Goal: Task Accomplishment & Management: Complete application form

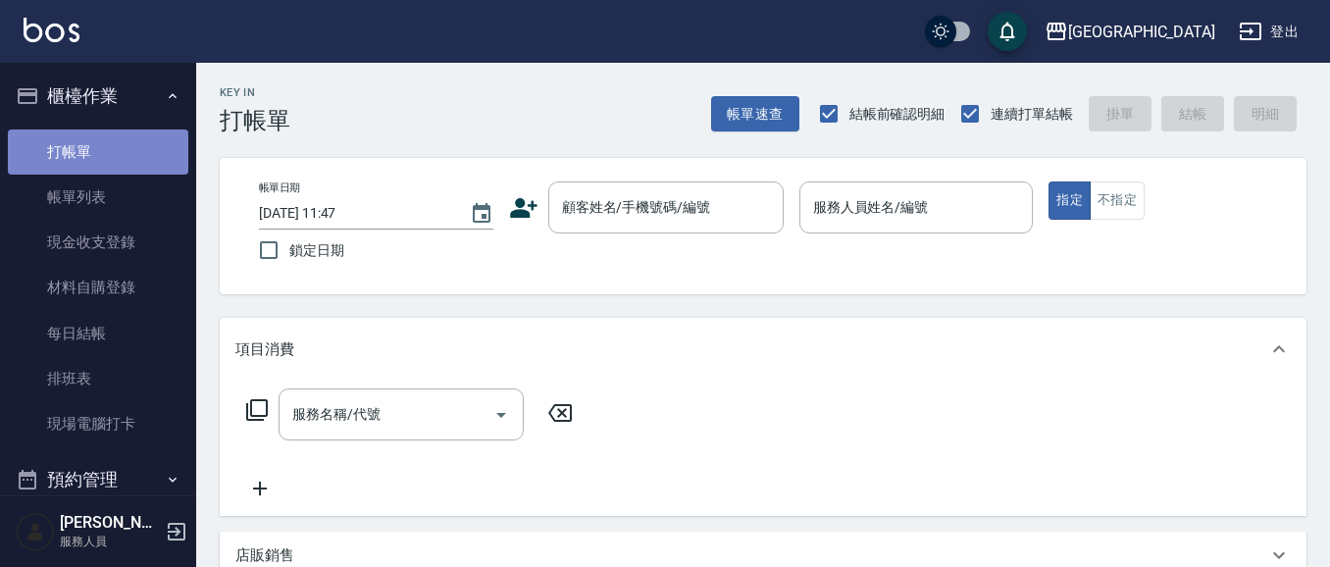
click at [97, 152] on link "打帳單" at bounding box center [98, 151] width 180 height 45
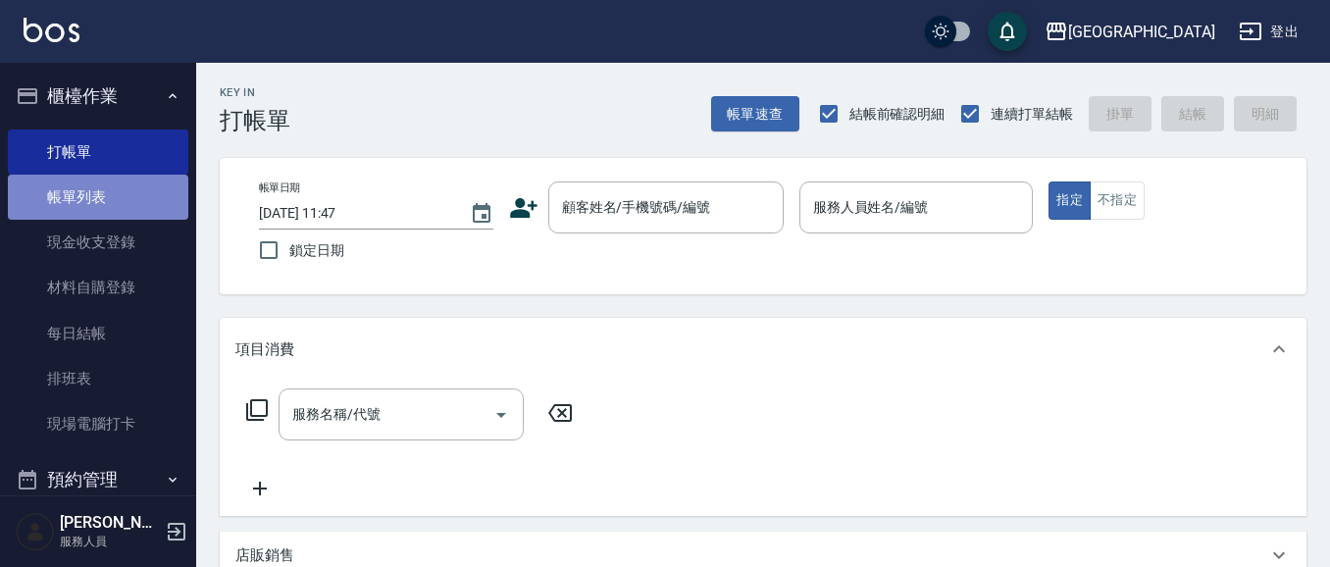
click at [104, 200] on link "帳單列表" at bounding box center [98, 197] width 180 height 45
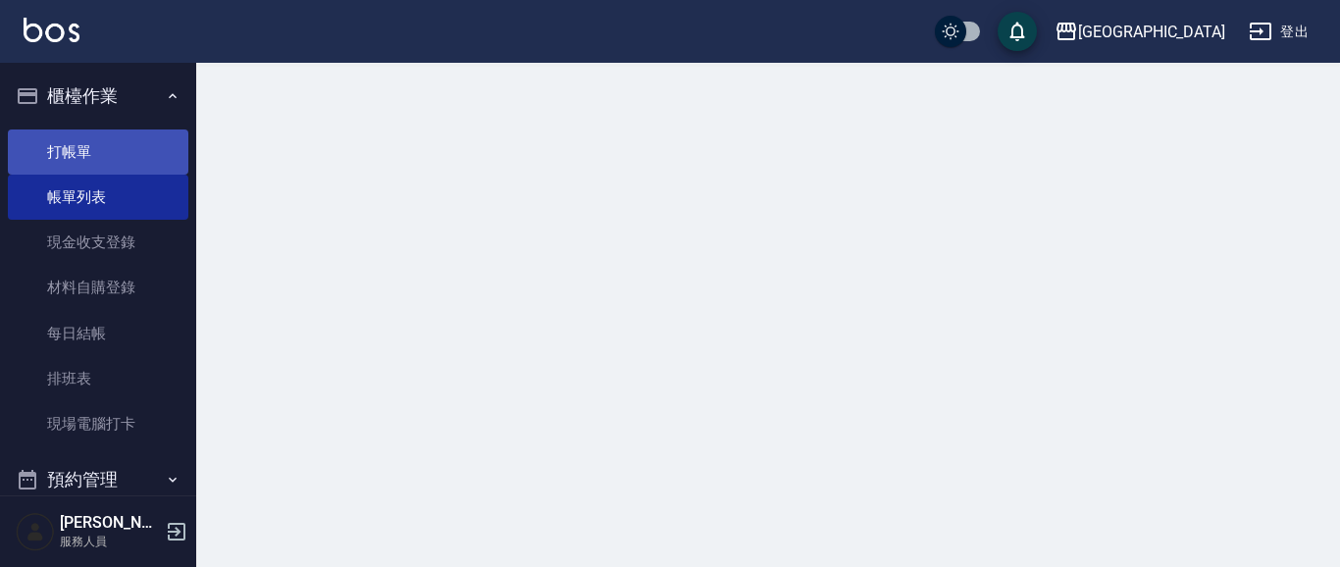
click at [104, 153] on link "打帳單" at bounding box center [98, 151] width 180 height 45
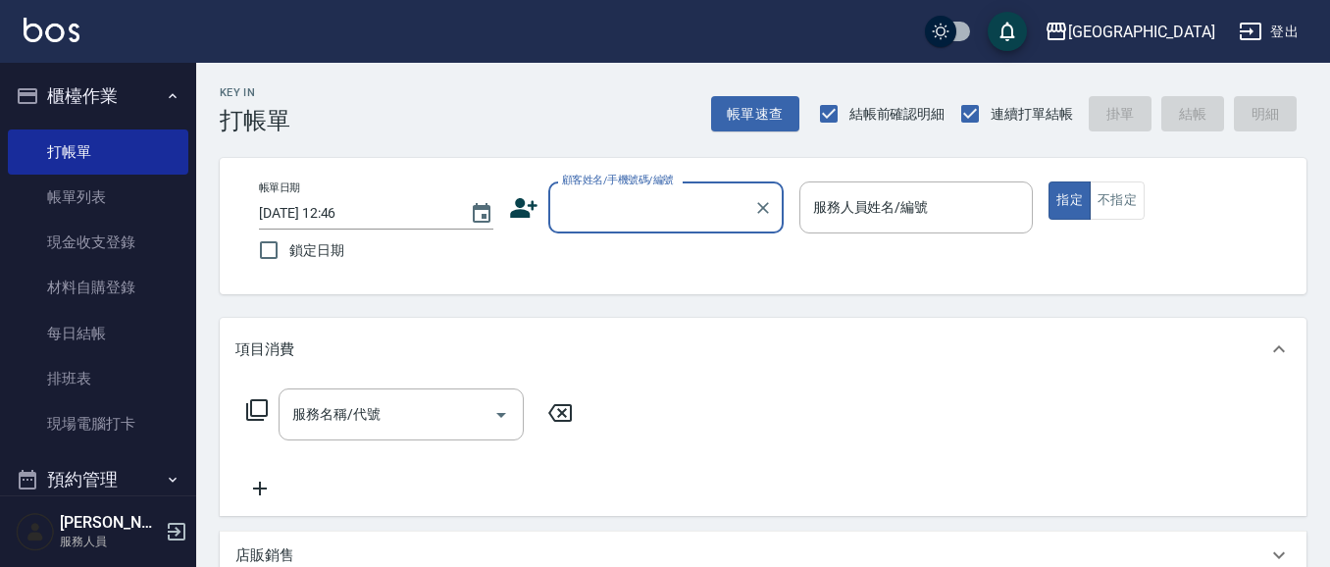
click at [629, 221] on input "顧客姓名/手機號碼/編號" at bounding box center [651, 207] width 188 height 34
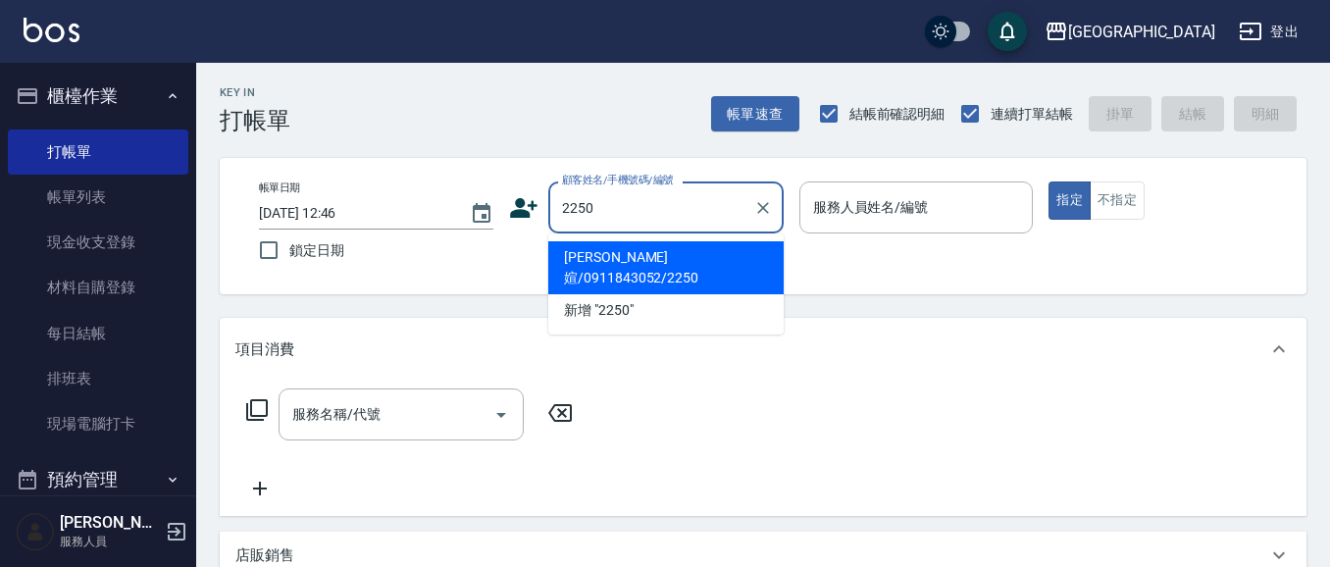
type input "2250"
type input "03"
type button "true"
type input "[PERSON_NAME]媗/0911843052/2250"
type input "[PERSON_NAME]媗-03"
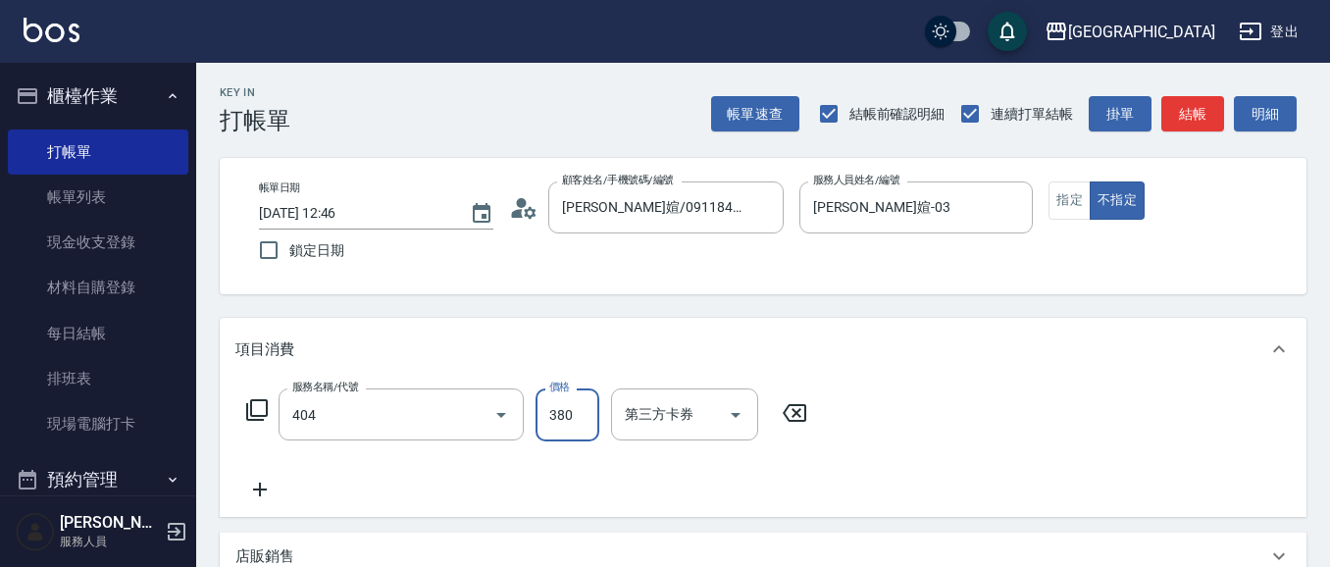
type input "剪髮(380)(404)"
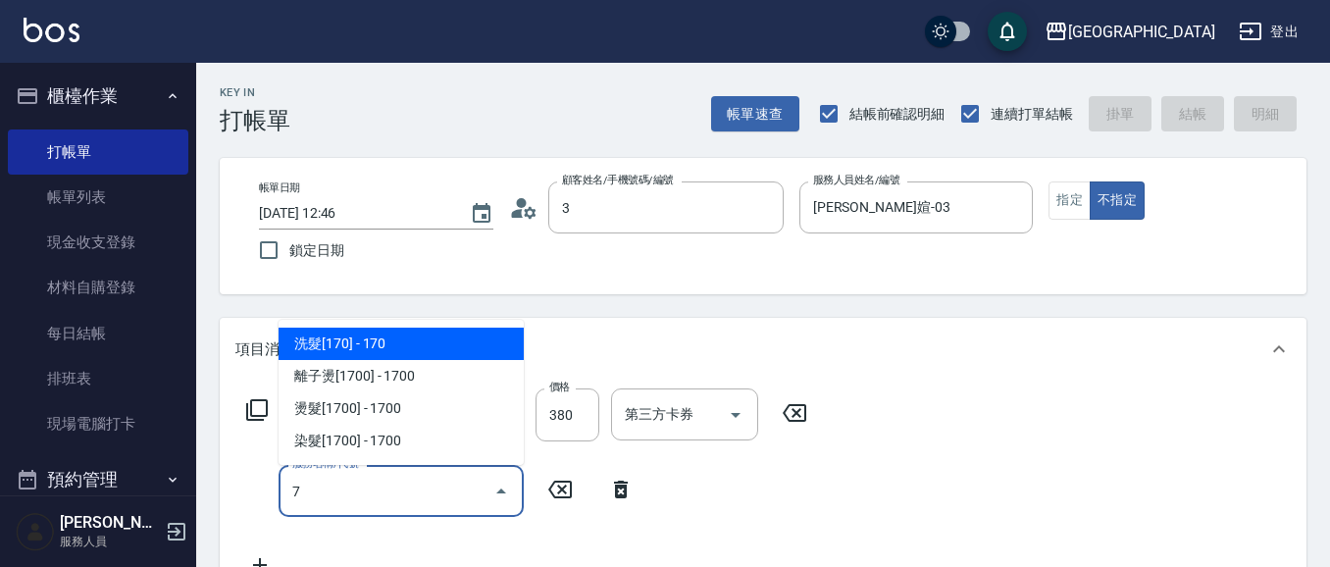
type input "35"
type input "[DATE] 12:53"
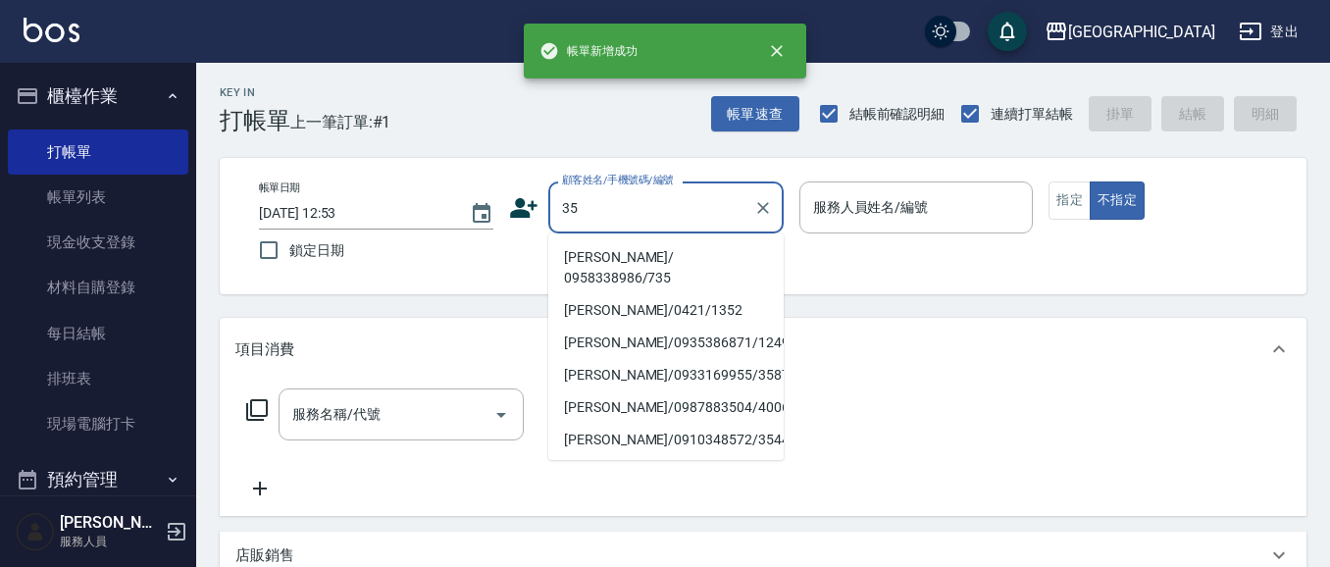
type input "3"
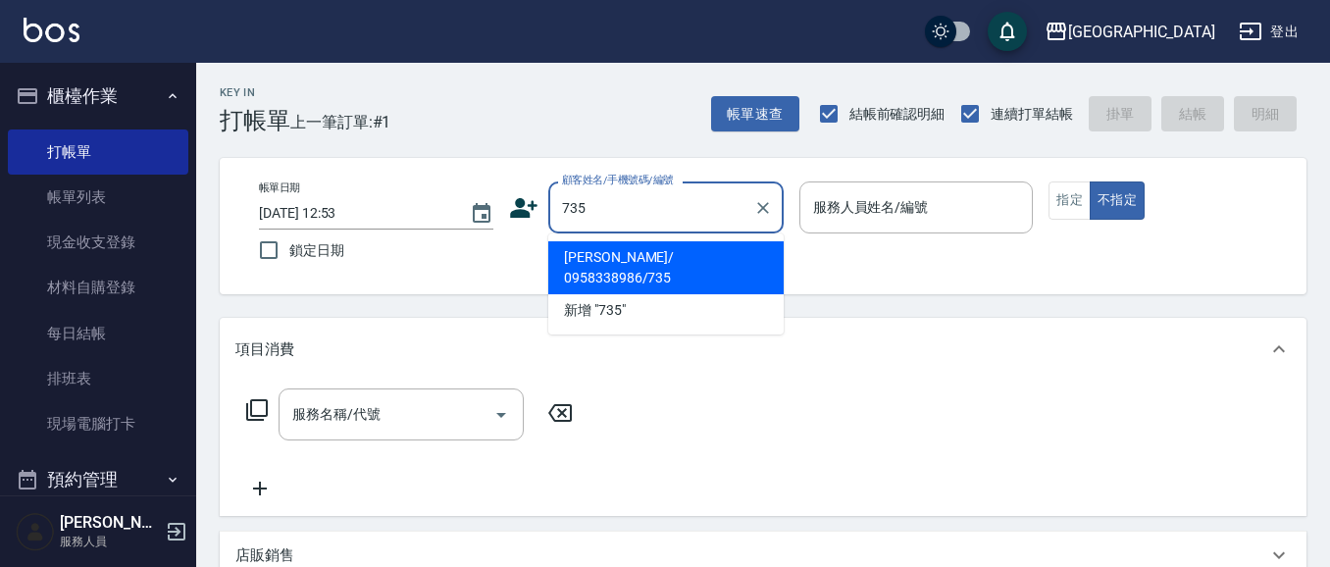
type input "735"
type input "09"
type input "[PERSON_NAME]/ 0958338986/735"
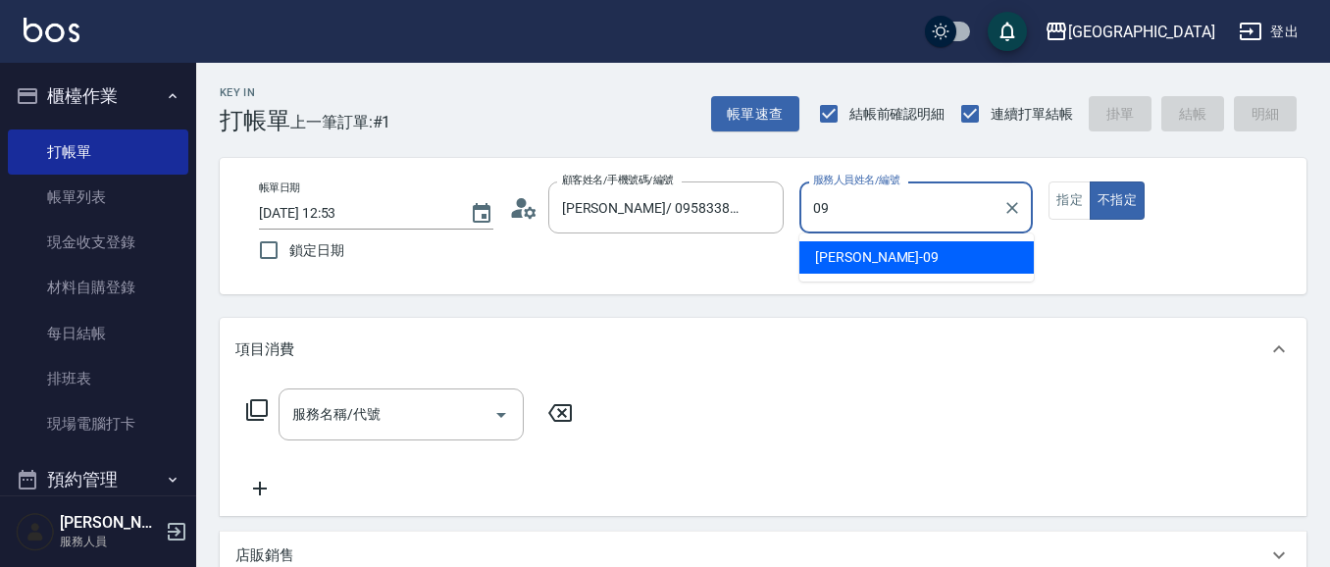
type input "[PERSON_NAME]-09"
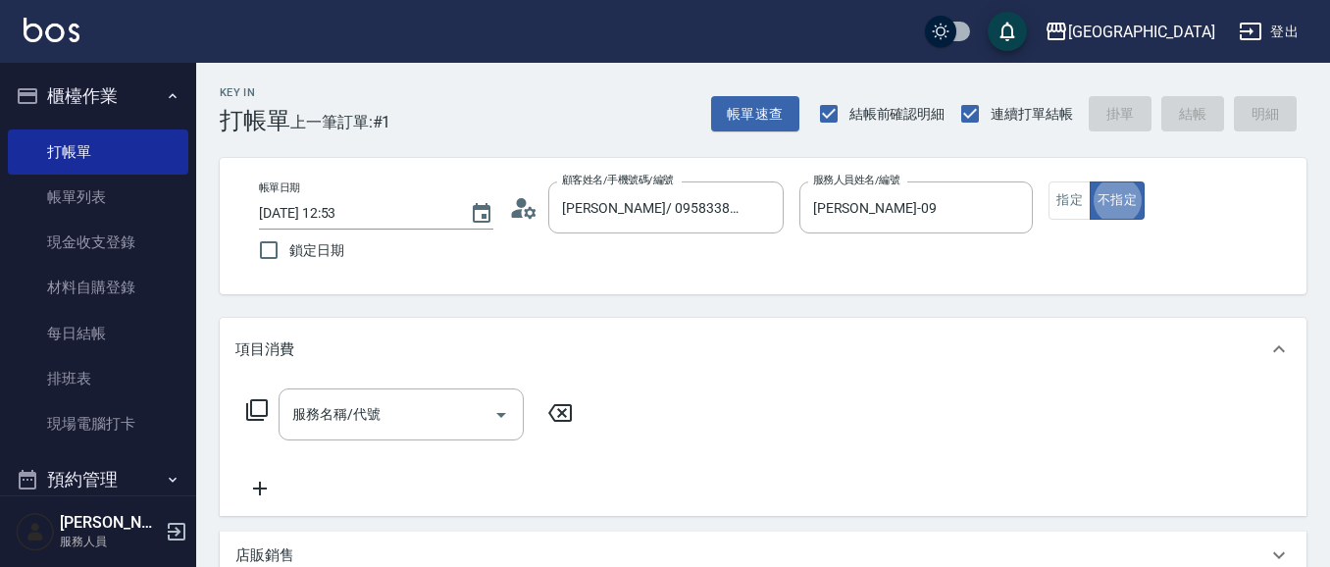
type button "false"
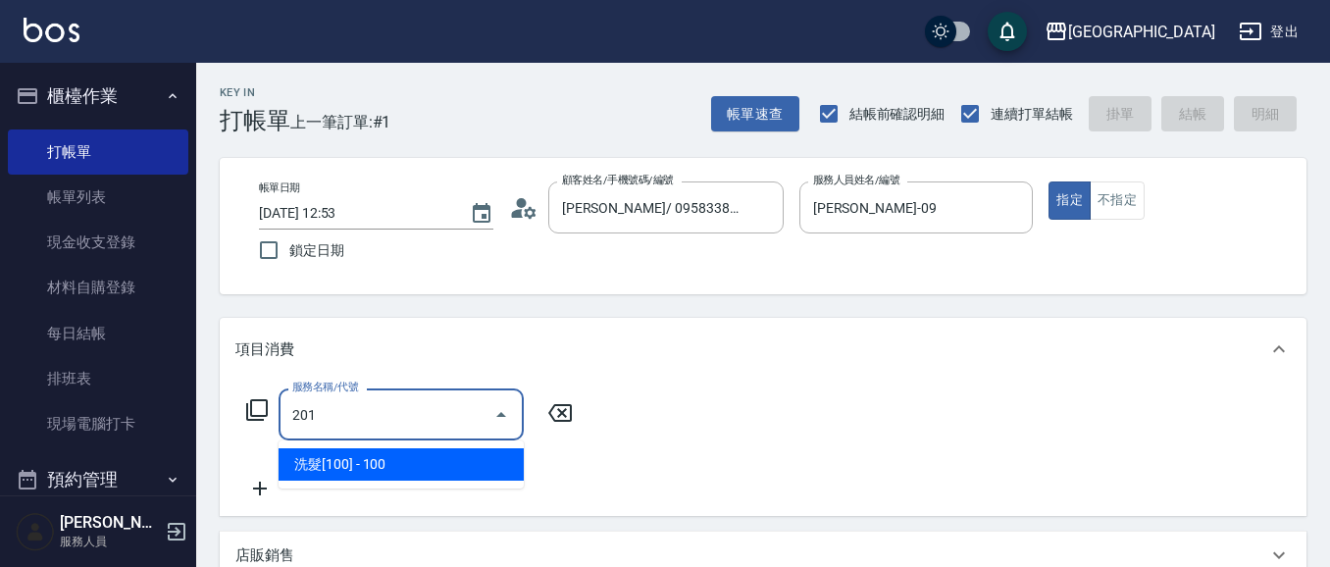
type input "洗髮[100](201)"
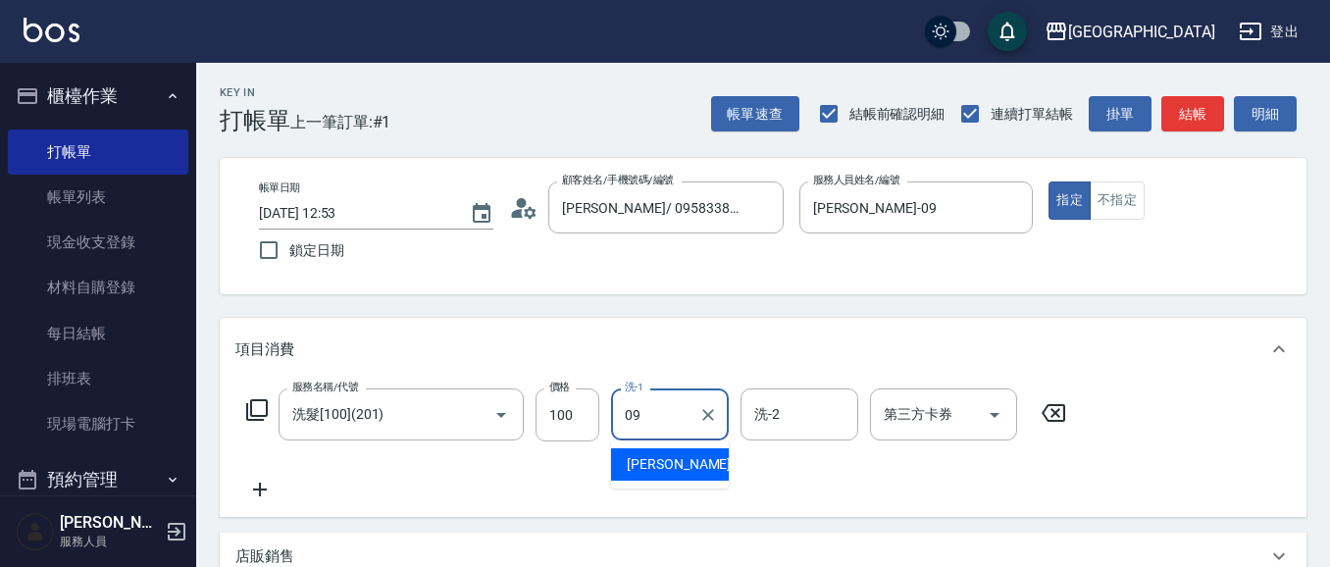
type input "[PERSON_NAME]-09"
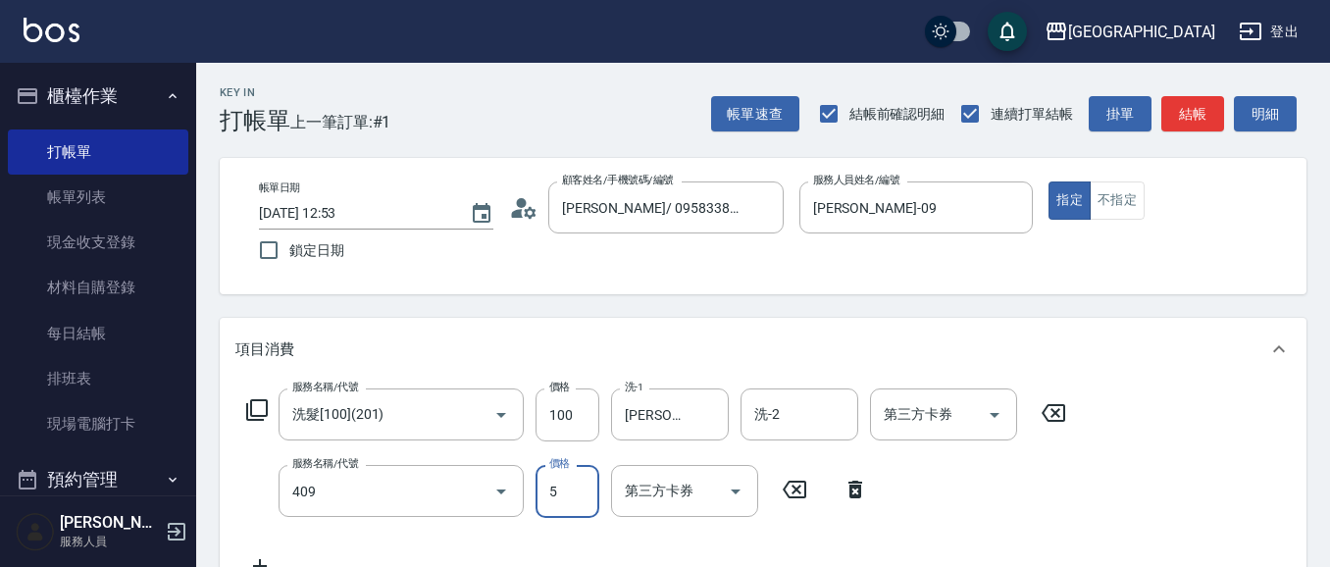
type input "剪髮(550)(409)"
type input "580"
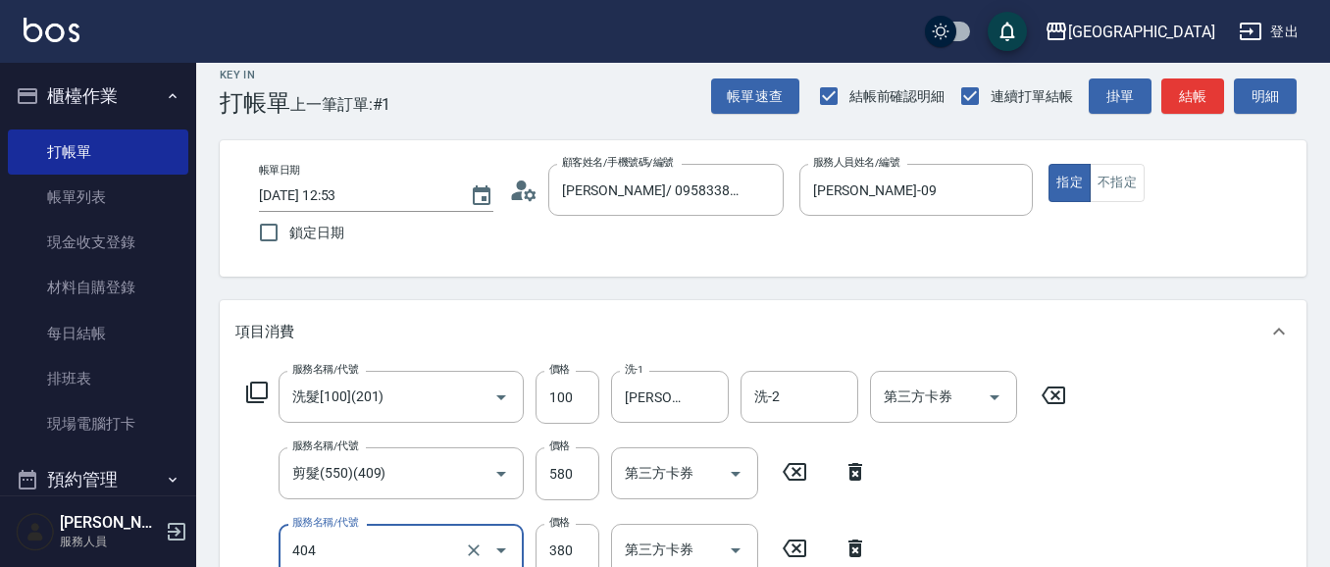
type input "剪髮(380)(404)"
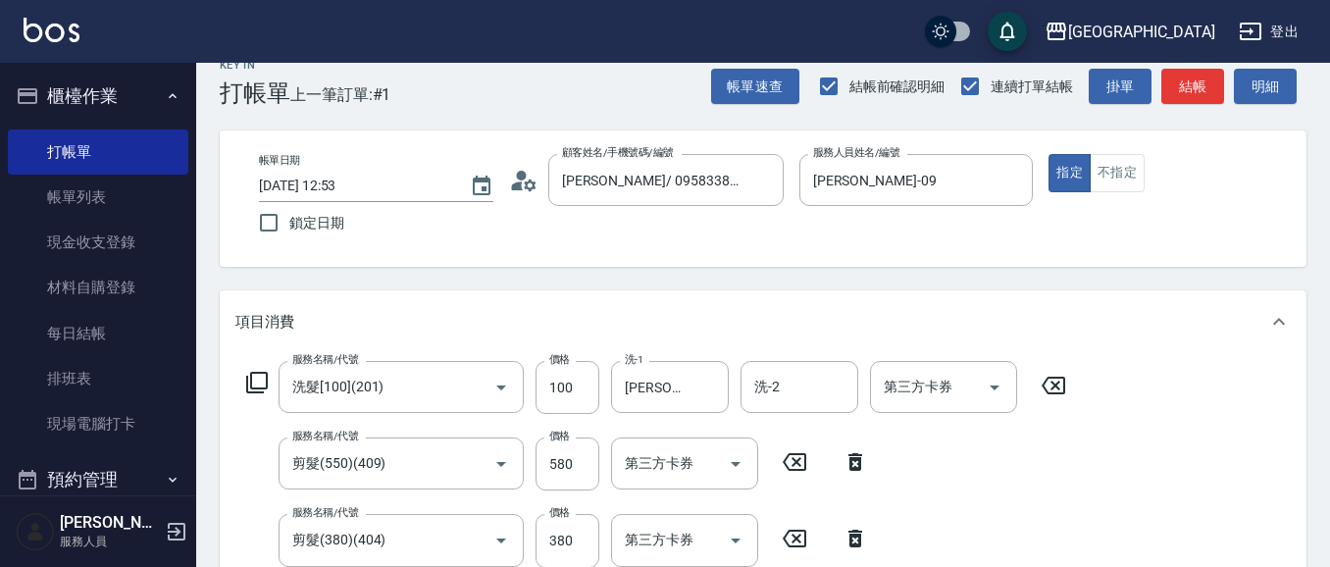
scroll to position [361, 0]
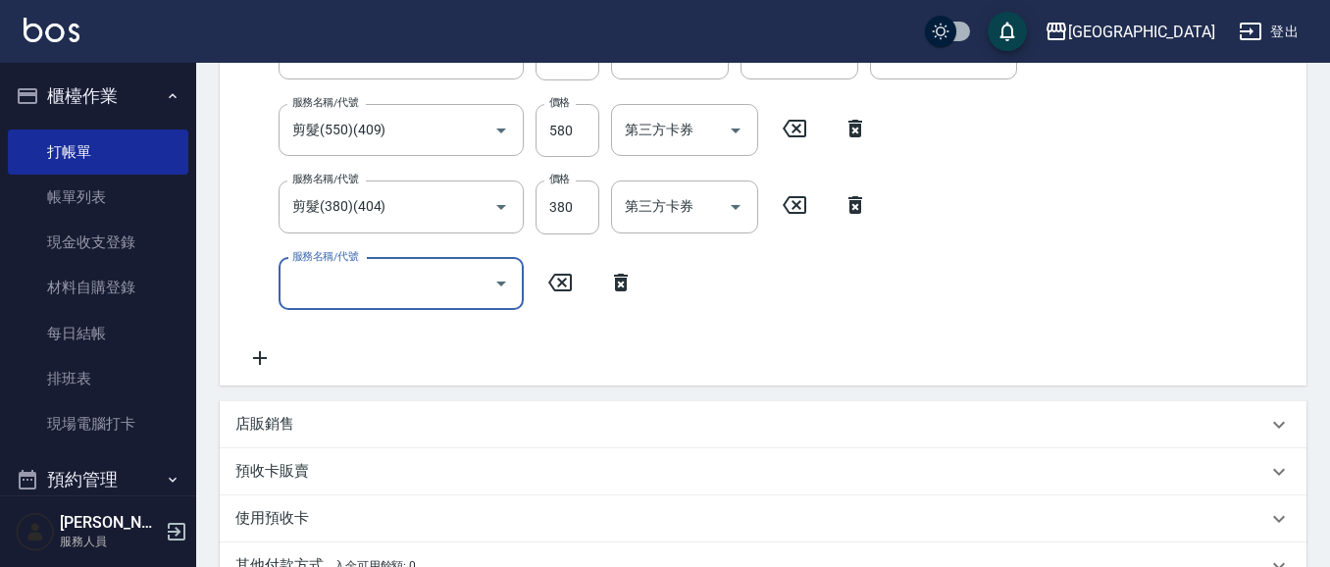
type input "[DATE] 12:54"
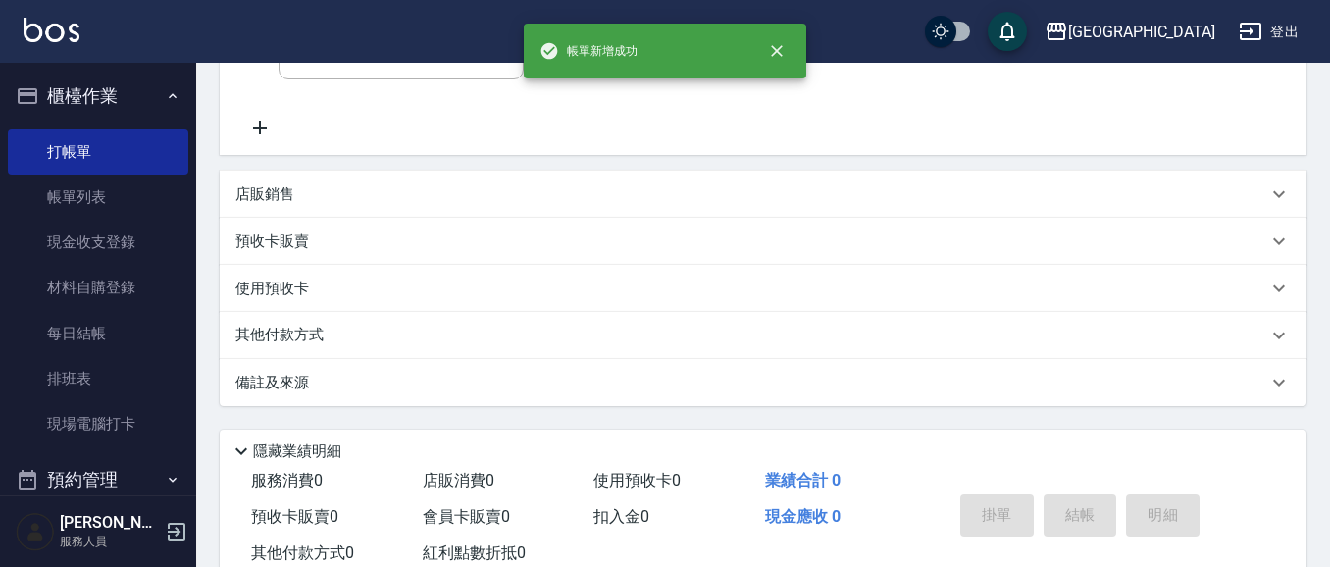
scroll to position [0, 0]
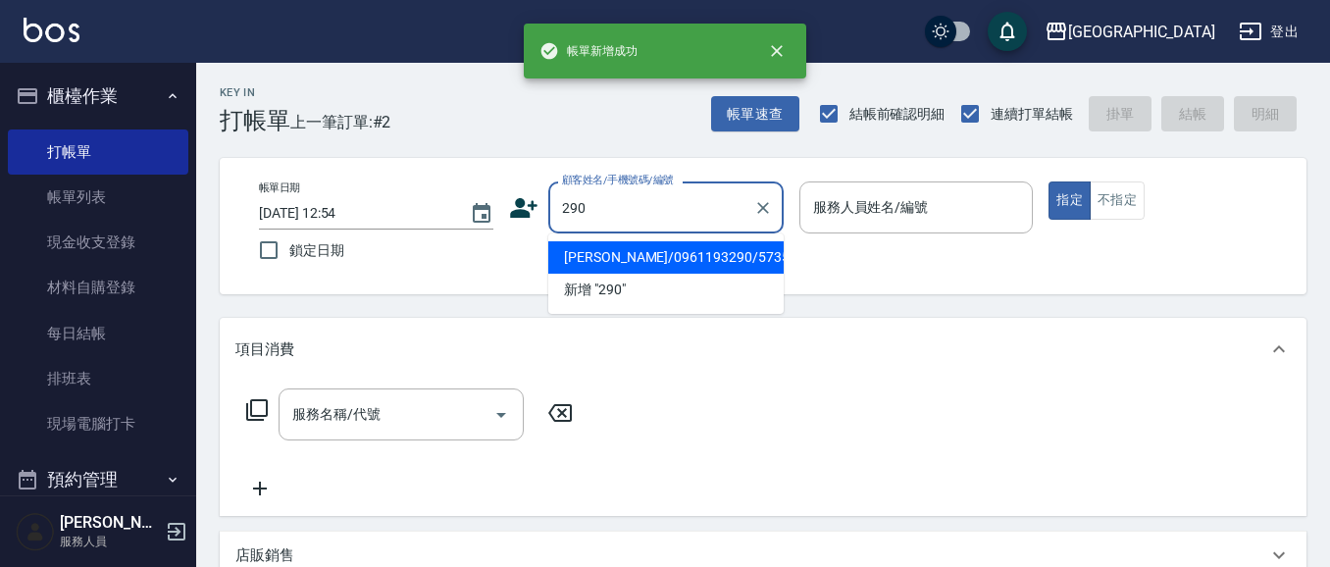
type input "290"
type input "02"
type input "[PERSON_NAME]/0961193290/5735"
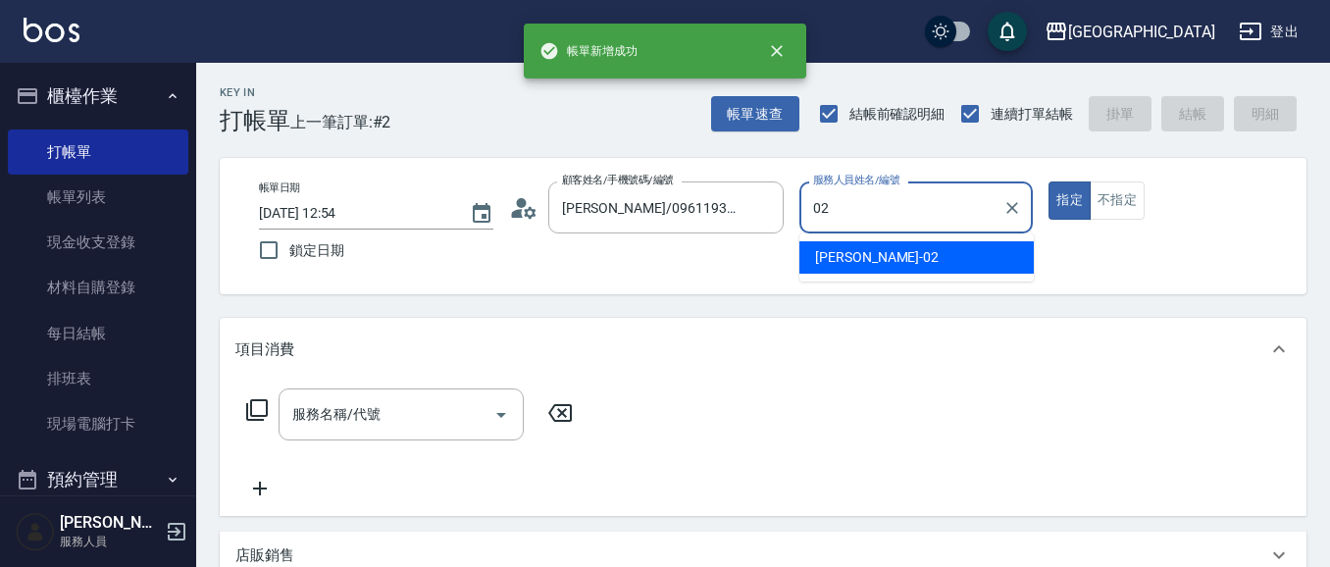
type input "[PERSON_NAME]-02"
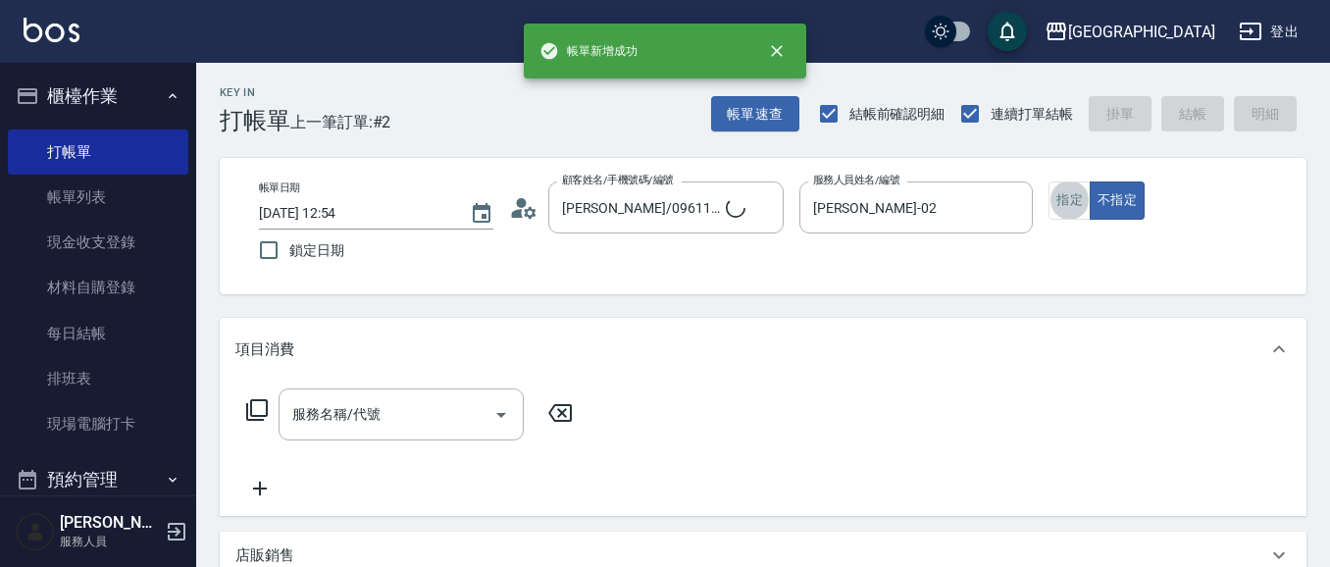
type input "4"
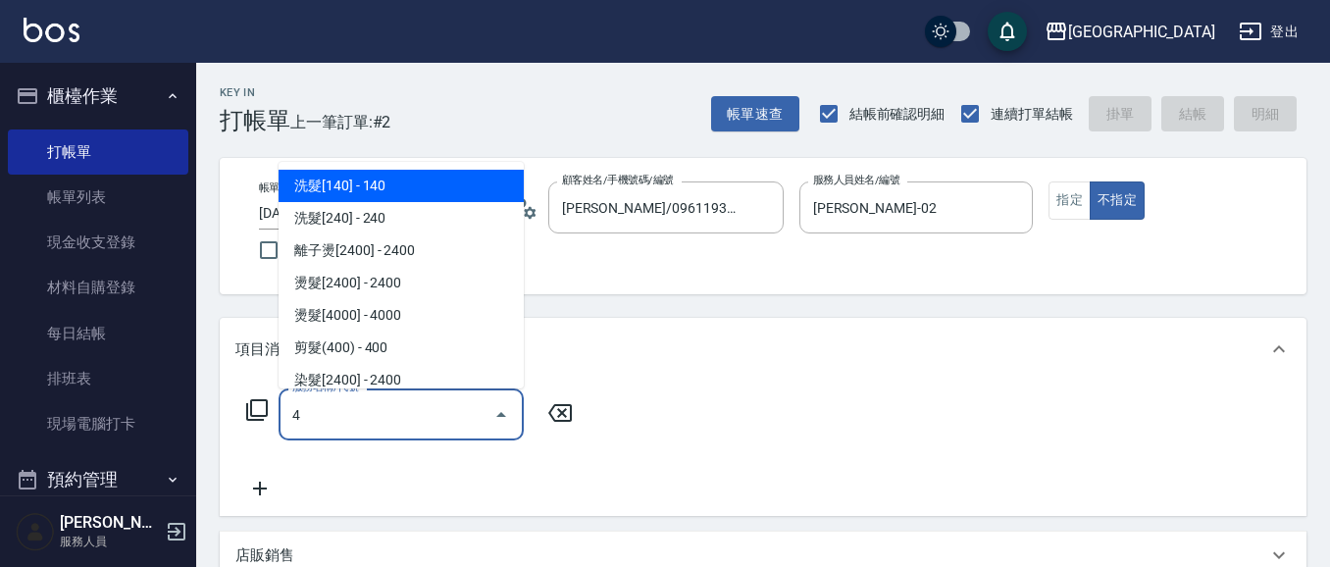
type input "[PERSON_NAME]/0989688802/290"
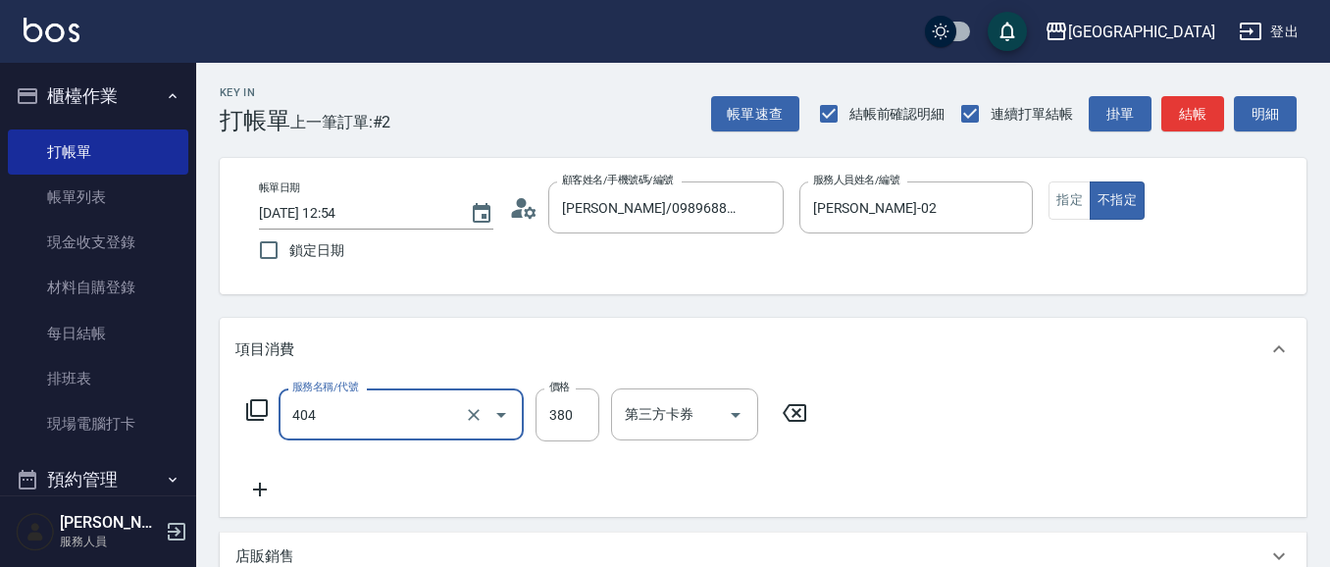
type input "剪髮(380)(404)"
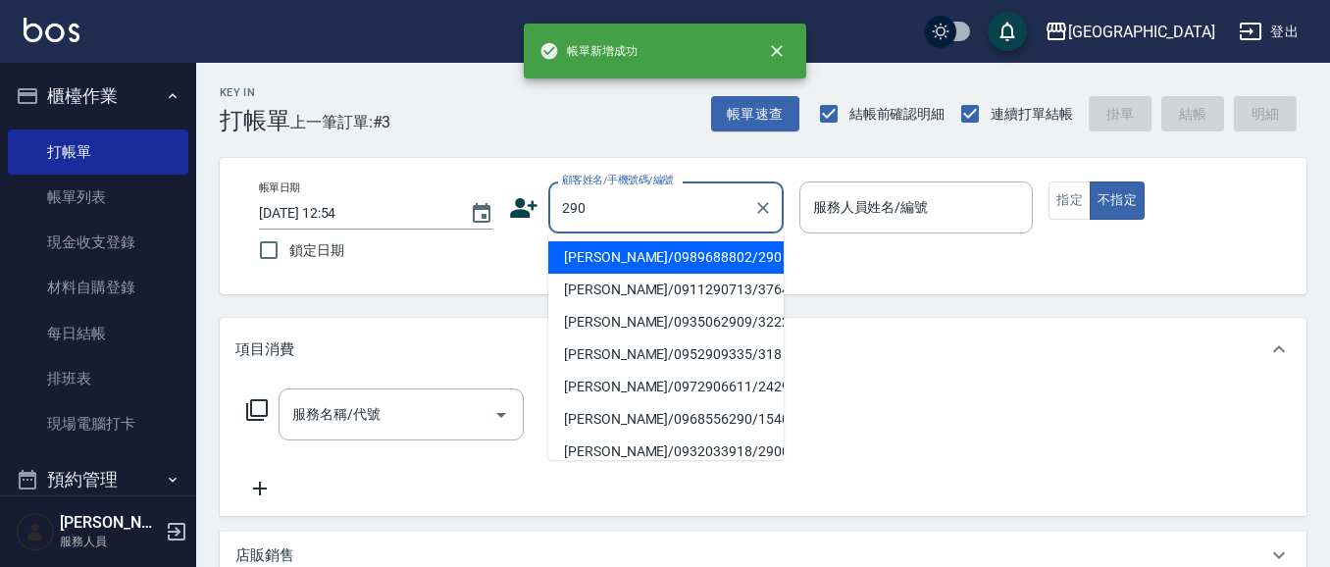
type input "290"
type input "02"
type input "[PERSON_NAME]/0989688802/290"
type input "[PERSON_NAME]-02"
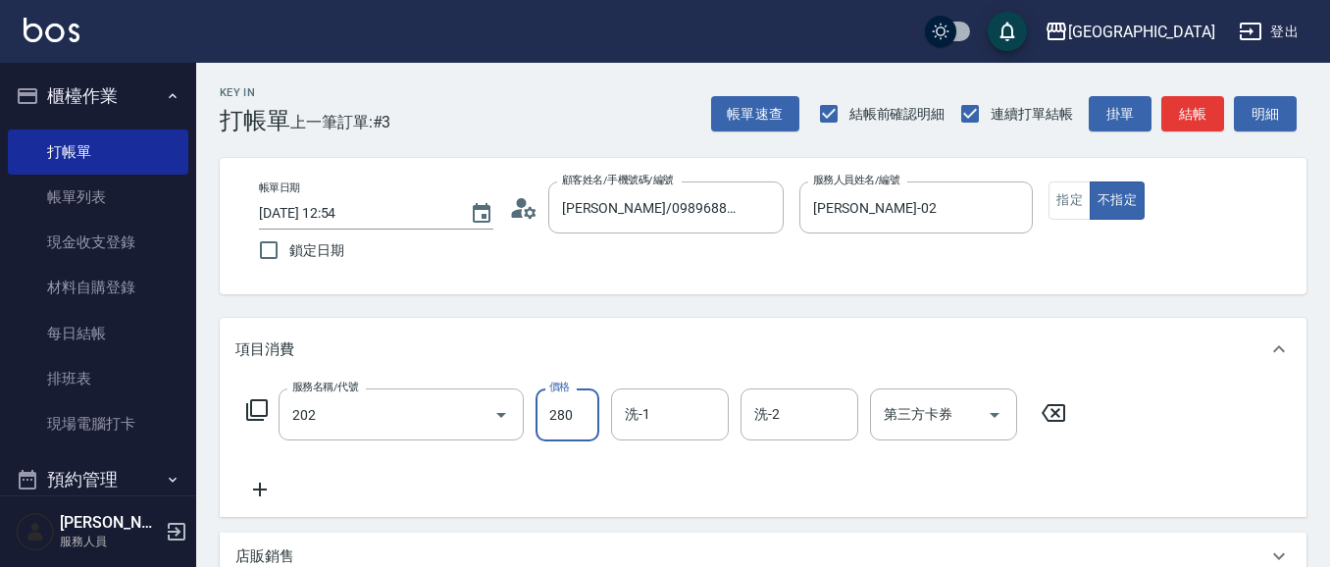
type input "洗髮[280](202)"
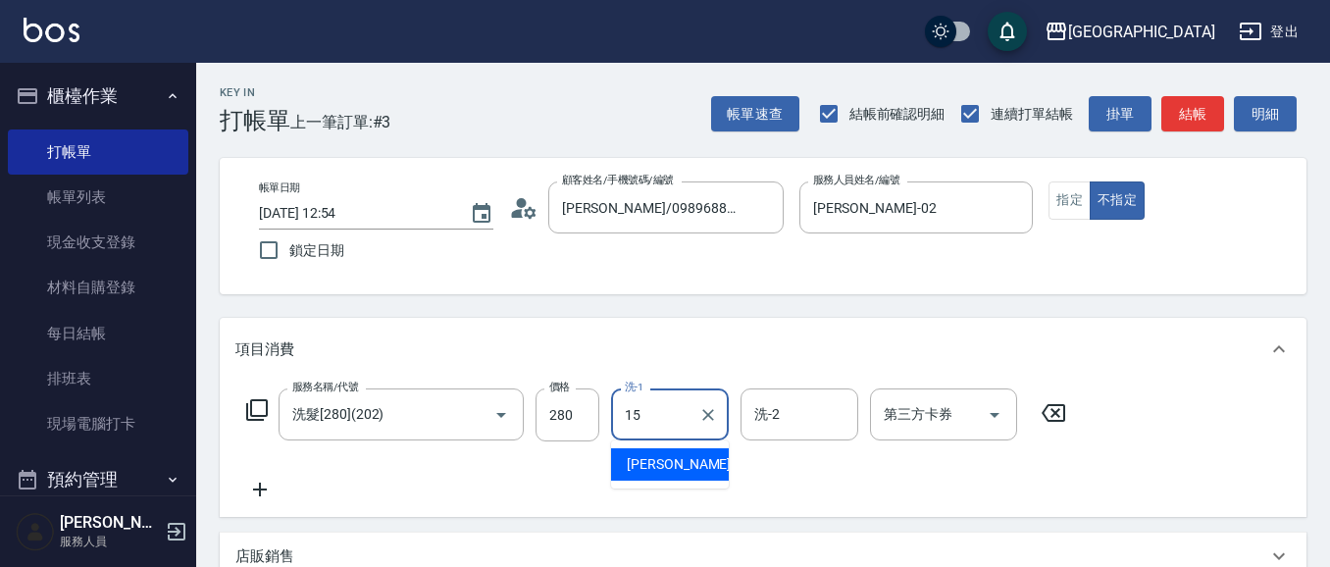
type input "[PERSON_NAME]-15"
